Goal: Task Accomplishment & Management: Complete application form

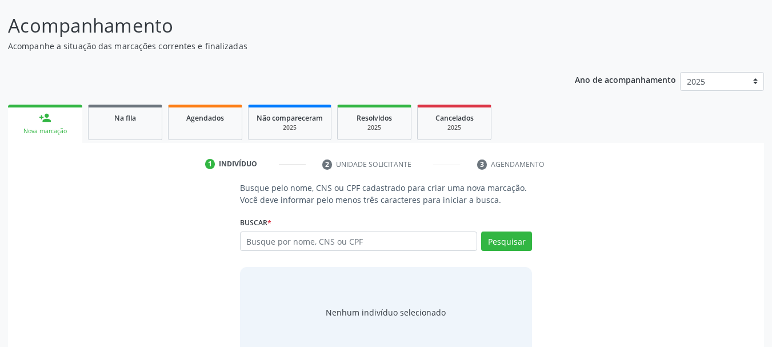
scroll to position [94, 0]
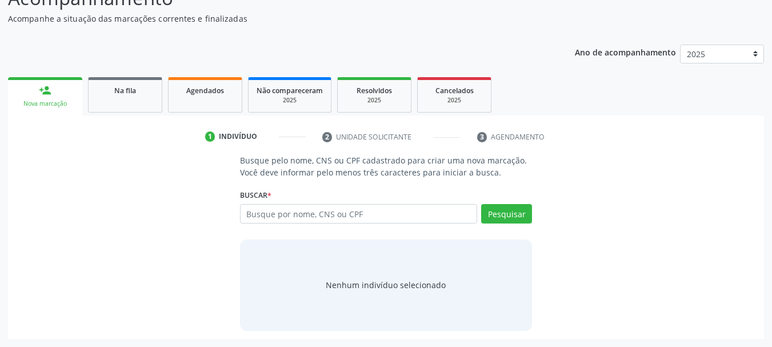
click at [373, 213] on input "text" at bounding box center [359, 213] width 238 height 19
type input "[PERSON_NAME]"
click at [495, 207] on button "Pesquisar" at bounding box center [506, 213] width 51 height 19
type input "[PERSON_NAME]"
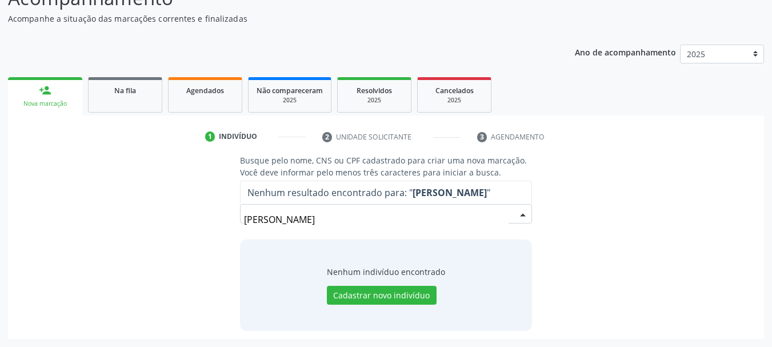
click at [377, 218] on input "[PERSON_NAME]" at bounding box center [376, 219] width 265 height 23
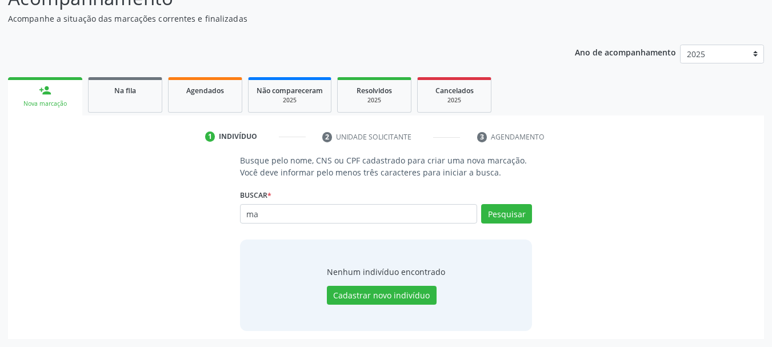
type input "m"
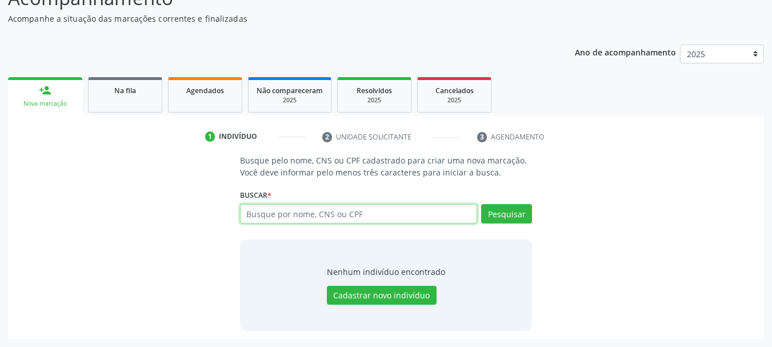
click at [326, 217] on input "text" at bounding box center [359, 213] width 238 height 19
type input "700600480462169"
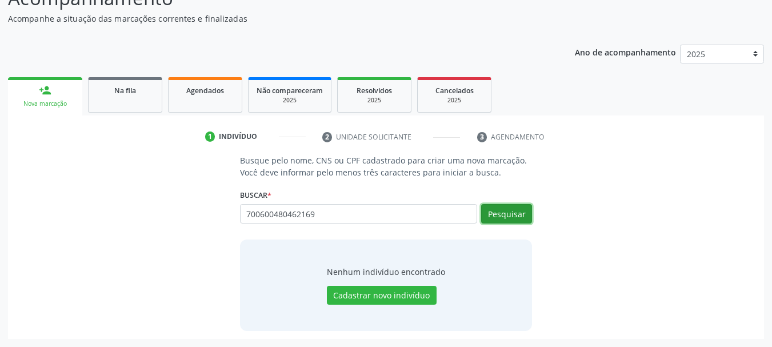
click at [506, 210] on button "Pesquisar" at bounding box center [506, 213] width 51 height 19
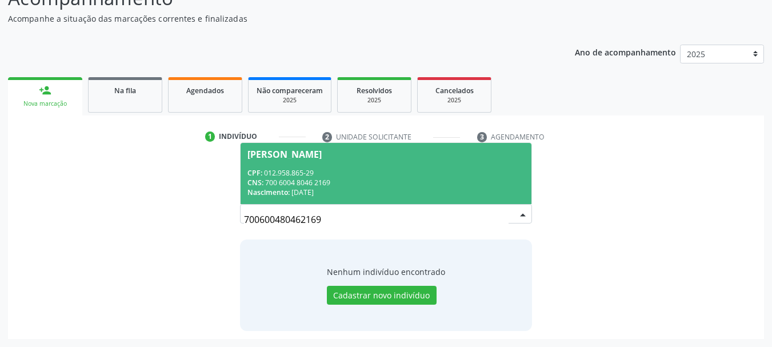
click at [338, 178] on div "CNS: 700 6004 8046 2169" at bounding box center [386, 183] width 278 height 10
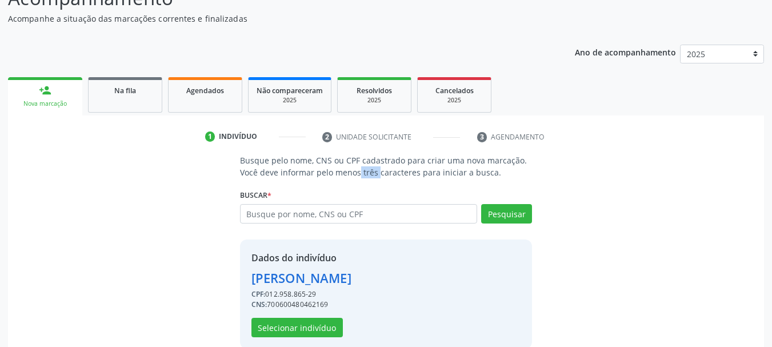
click at [338, 177] on p "Busque pelo nome, CNS ou CPF cadastrado para criar uma nova marcação. Você deve…" at bounding box center [386, 166] width 293 height 24
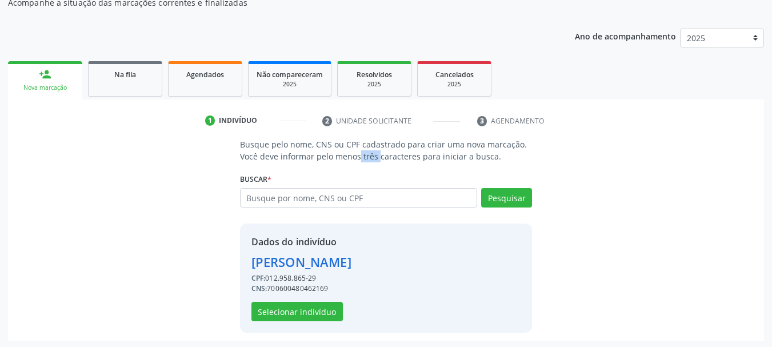
scroll to position [111, 0]
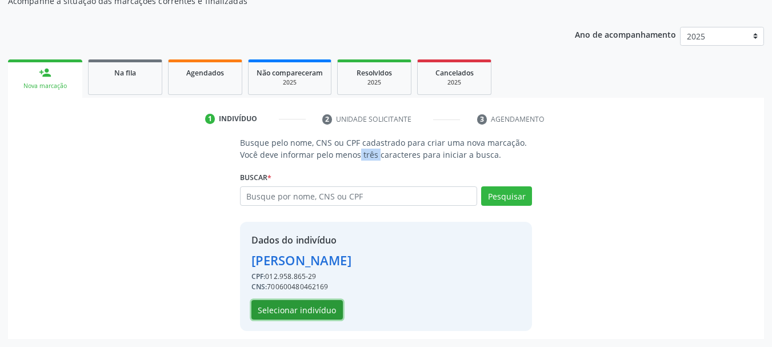
click at [319, 310] on button "Selecionar indivíduo" at bounding box center [296, 309] width 91 height 19
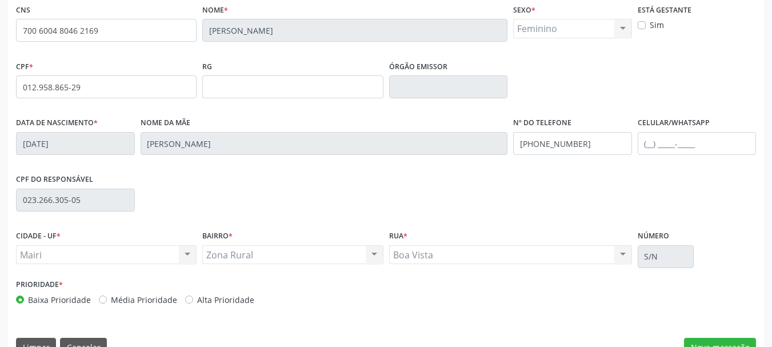
scroll to position [273, 0]
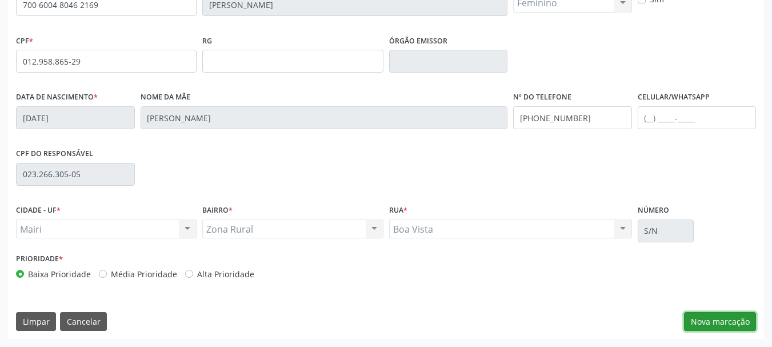
click at [713, 316] on button "Nova marcação" at bounding box center [720, 321] width 72 height 19
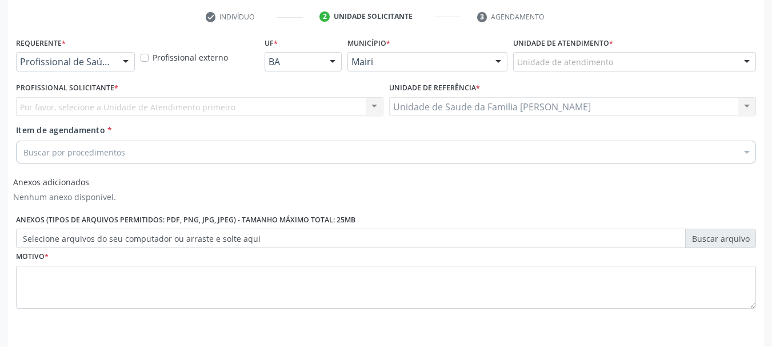
scroll to position [194, 0]
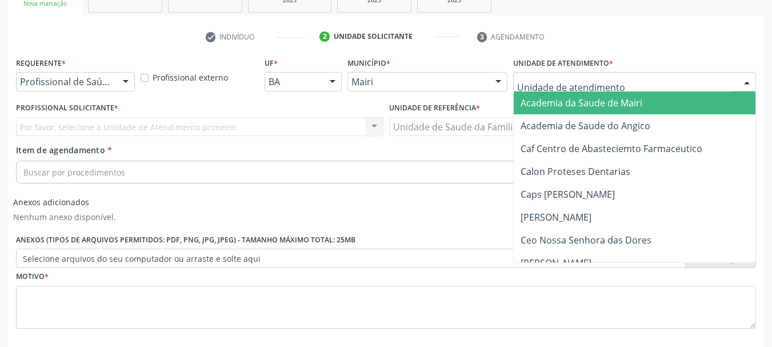
click at [643, 88] on div at bounding box center [634, 81] width 243 height 19
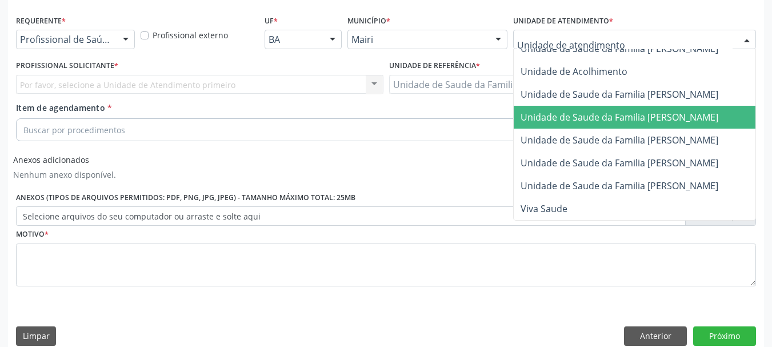
scroll to position [251, 0]
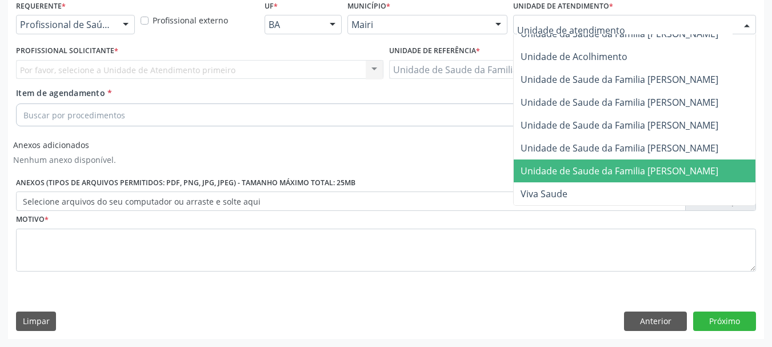
click at [651, 165] on span "Unidade de Saude da Familia [PERSON_NAME]" at bounding box center [620, 171] width 198 height 13
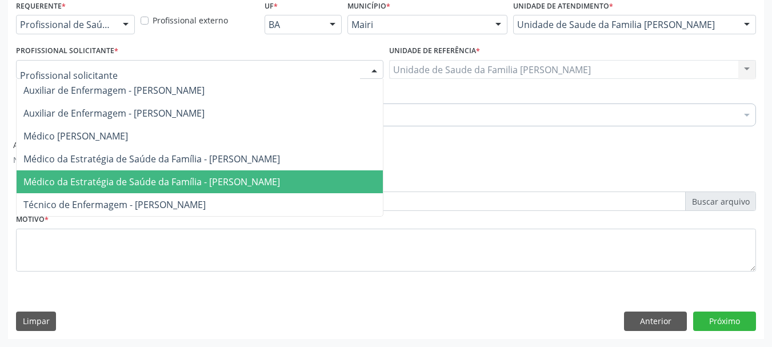
click at [98, 179] on span "Médico da Estratégia de Saúde da Família - [PERSON_NAME]" at bounding box center [151, 181] width 257 height 13
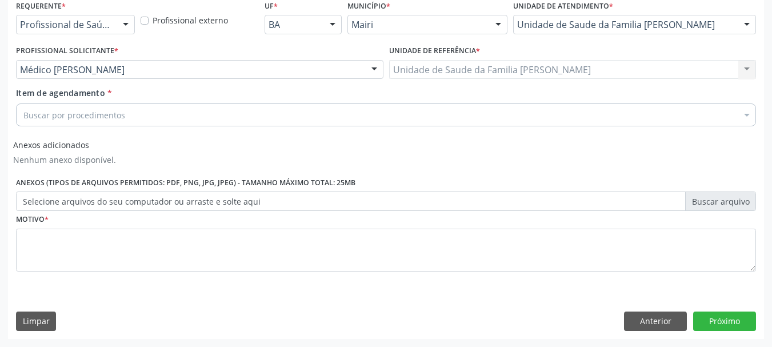
click at [66, 108] on div "Buscar por procedimentos" at bounding box center [386, 114] width 740 height 23
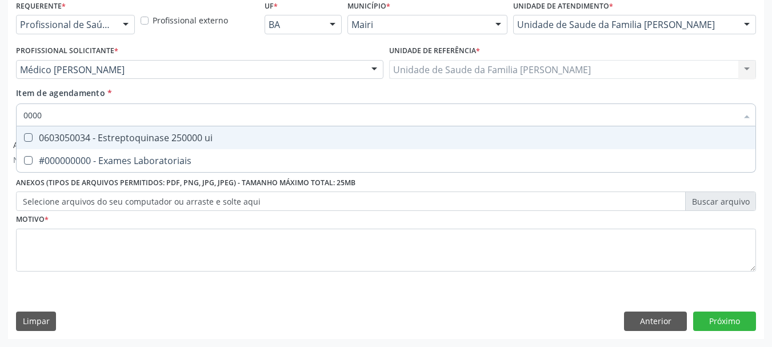
type input "00000"
click at [79, 138] on div "#000000000 - Exames Laboratoriais" at bounding box center [385, 137] width 725 height 9
checkbox Laboratoriais "true"
click at [79, 114] on input "00000" at bounding box center [380, 114] width 714 height 23
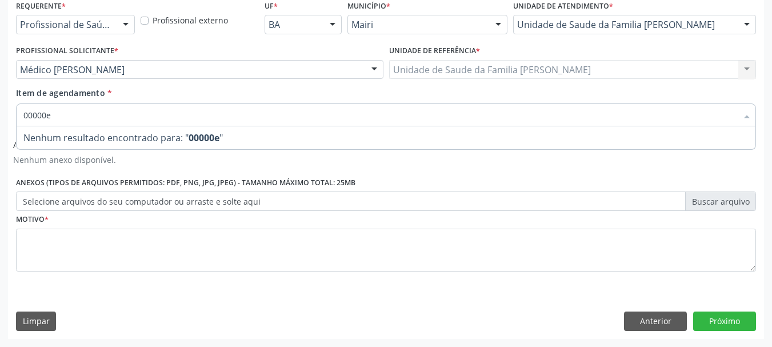
type input "00000"
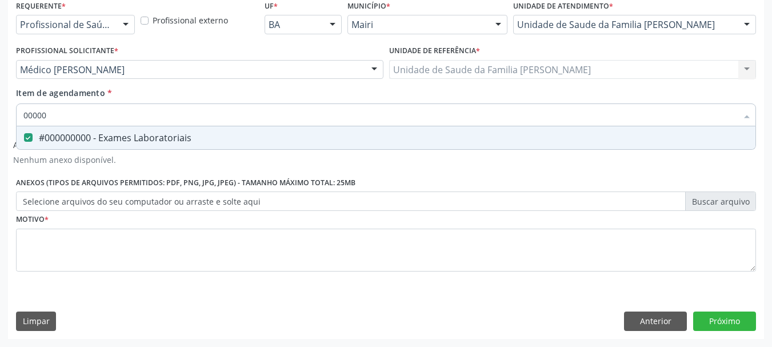
click at [79, 138] on div "#000000000 - Exames Laboratoriais" at bounding box center [385, 137] width 725 height 9
checkbox Laboratoriais "false"
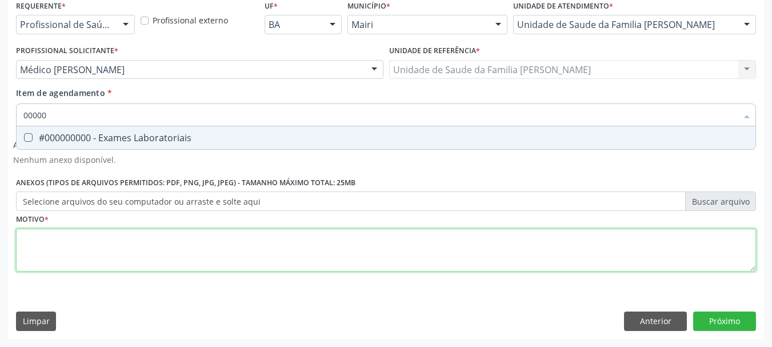
click at [98, 251] on div "Requerente * Profissional de Saúde Profissional de Saúde Paciente Nenhum result…" at bounding box center [386, 142] width 740 height 290
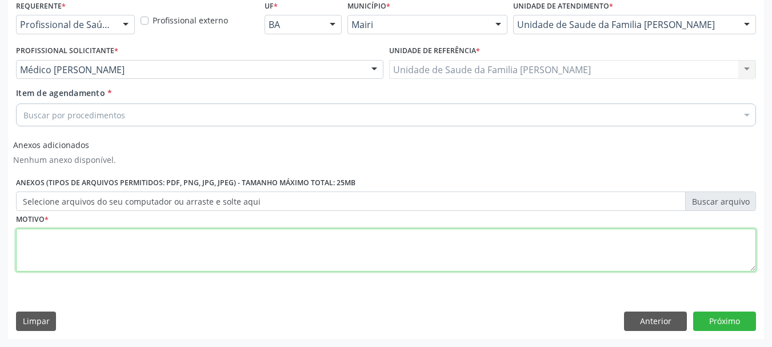
click at [219, 249] on textarea at bounding box center [386, 250] width 740 height 43
type textarea "dor no peito ha 15 dias HAS"
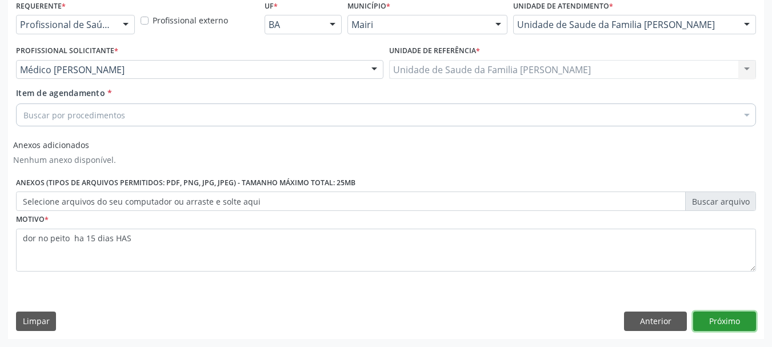
click at [706, 323] on button "Próximo" at bounding box center [724, 320] width 63 height 19
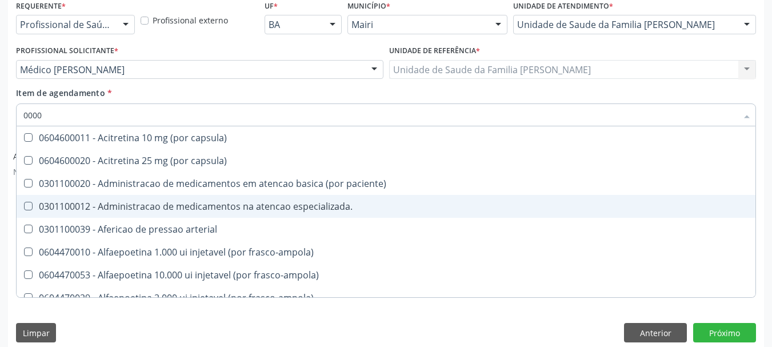
type input "00000"
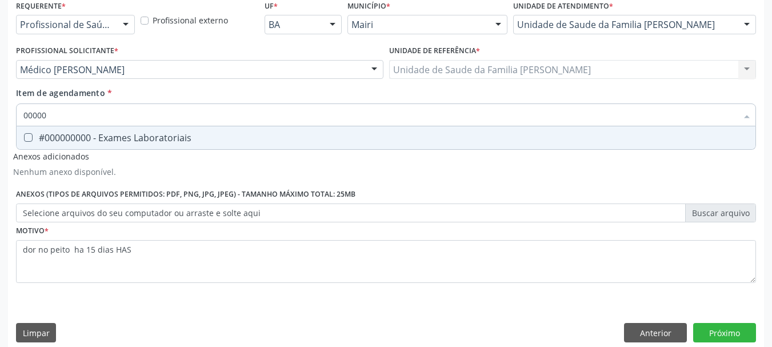
click at [117, 129] on span "#000000000 - Exames Laboratoriais" at bounding box center [386, 137] width 739 height 23
checkbox Laboratoriais "true"
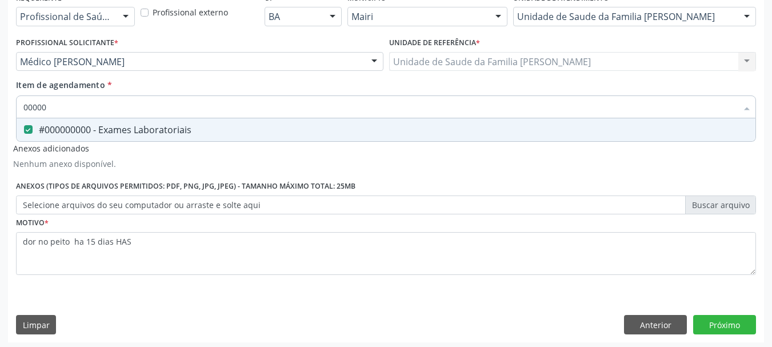
scroll to position [262, 0]
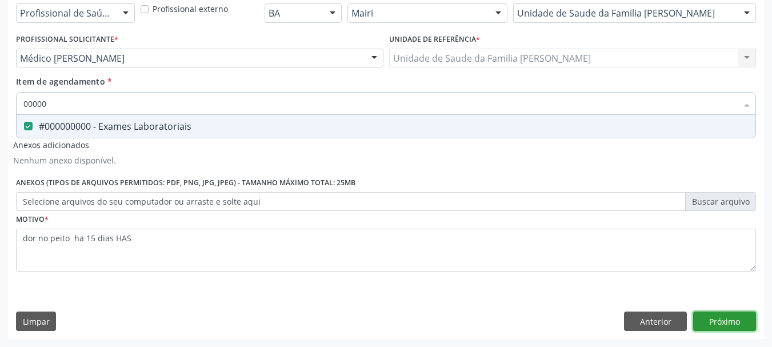
click at [716, 323] on button "Próximo" at bounding box center [724, 320] width 63 height 19
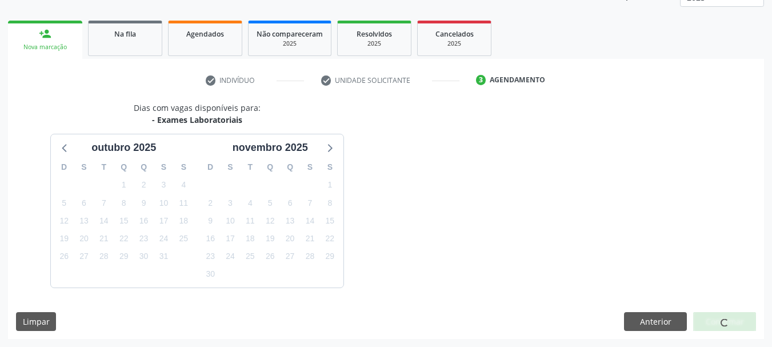
scroll to position [184, 0]
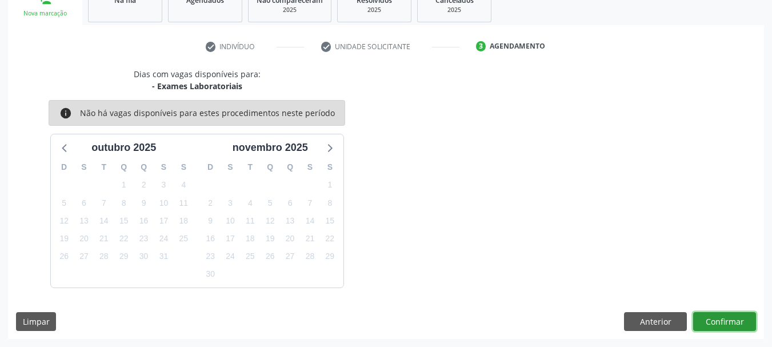
click at [741, 325] on button "Confirmar" at bounding box center [724, 321] width 63 height 19
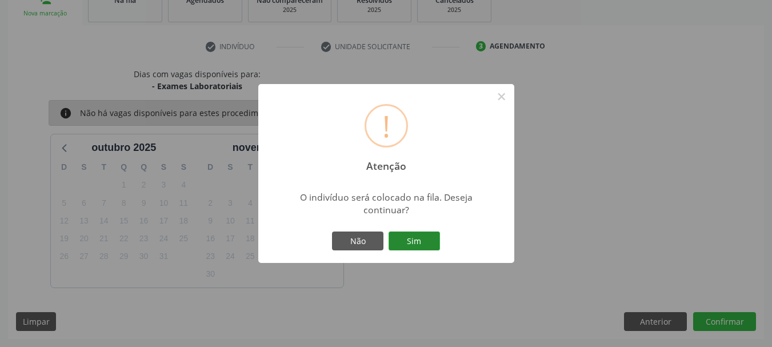
click at [430, 241] on button "Sim" at bounding box center [414, 240] width 51 height 19
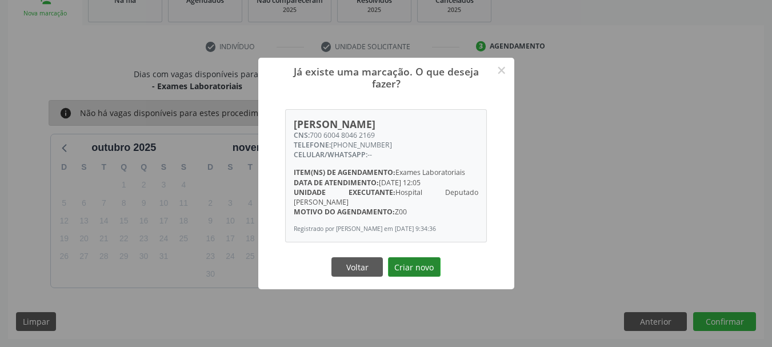
click at [418, 270] on button "Criar novo" at bounding box center [414, 266] width 53 height 19
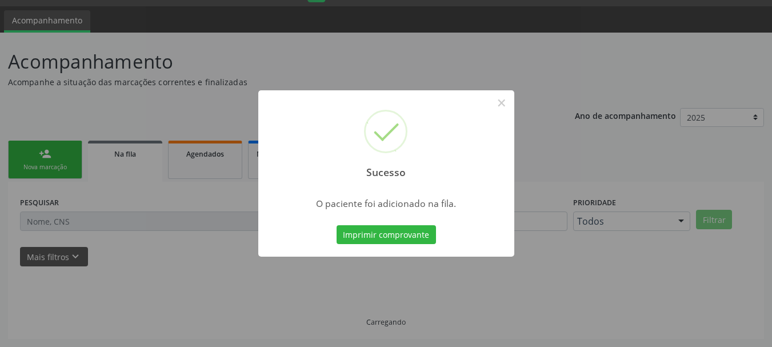
scroll to position [30, 0]
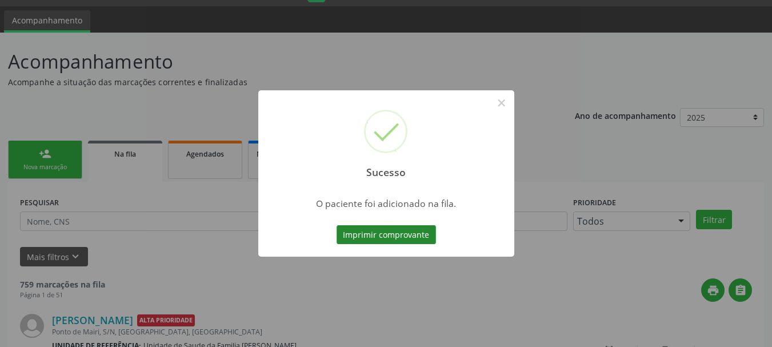
click at [411, 233] on button "Imprimir comprovante" at bounding box center [386, 234] width 99 height 19
